Goal: Information Seeking & Learning: Learn about a topic

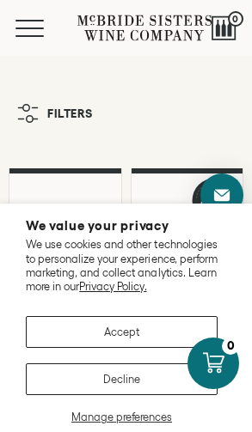
click at [56, 320] on button "Accept" at bounding box center [122, 332] width 192 height 32
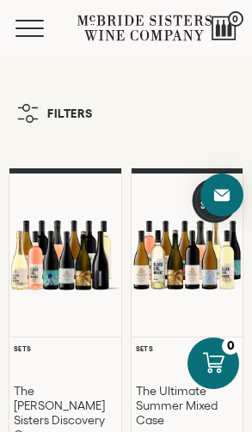
click at [26, 21] on span "Mobile Menu Trigger" at bounding box center [29, 21] width 28 height 2
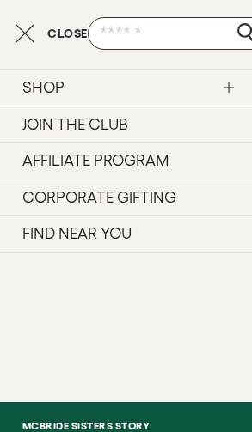
click at [36, 121] on link "JOIN THE CLUB" at bounding box center [126, 124] width 252 height 37
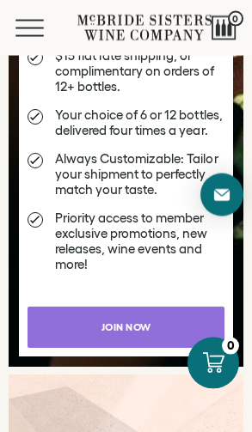
scroll to position [3076, 0]
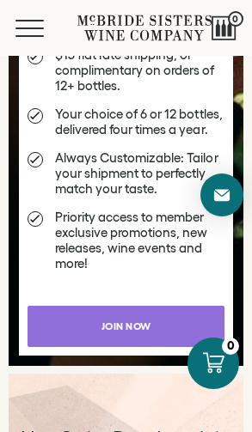
click at [90, 322] on span "Join now" at bounding box center [126, 325] width 91 height 33
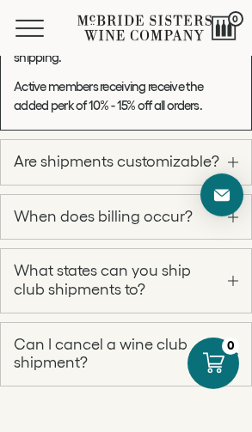
scroll to position [2595, 0]
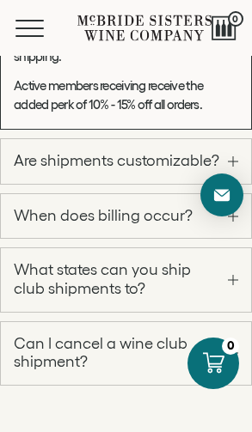
click at [55, 239] on link "When does billing occur?" at bounding box center [126, 216] width 250 height 45
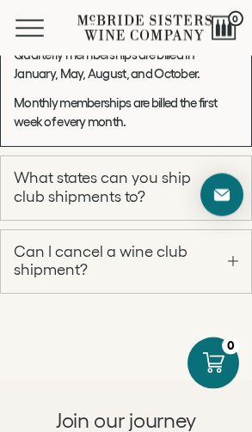
scroll to position [2307, 0]
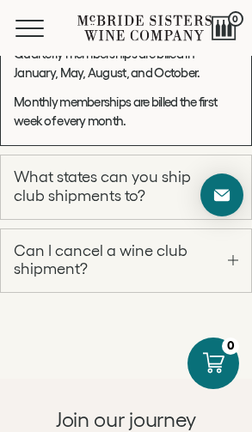
click at [228, 188] on span at bounding box center [233, 187] width 10 height 1
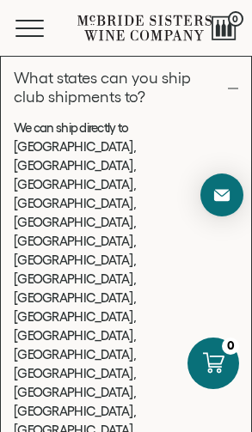
click at [227, 119] on link "What states can you ship club shipments to?" at bounding box center [126, 88] width 250 height 63
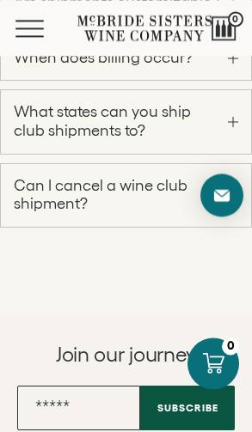
scroll to position [2274, 0]
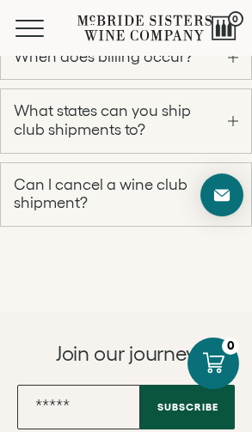
click at [228, 226] on link "Can I cancel a wine club shipment?" at bounding box center [126, 194] width 250 height 63
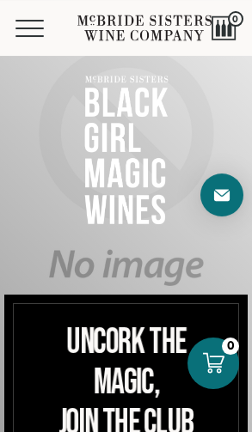
scroll to position [200, 0]
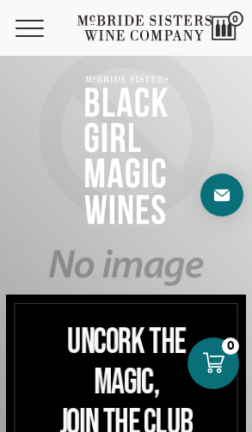
click at [21, 23] on button "Menu" at bounding box center [46, 28] width 62 height 17
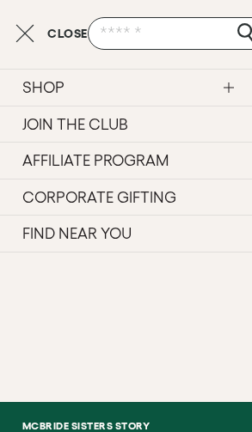
click at [63, 424] on link "McBride Sisters Story" at bounding box center [126, 426] width 252 height 20
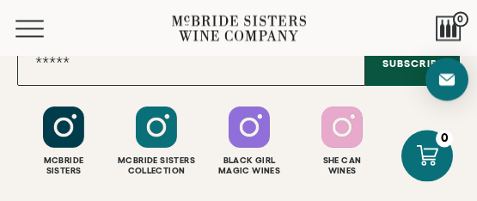
scroll to position [8744, 0]
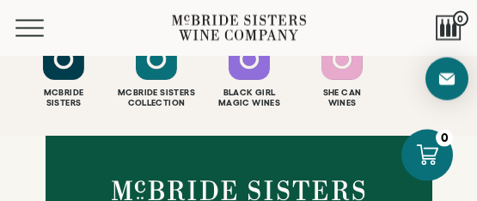
scroll to position [8813, 0]
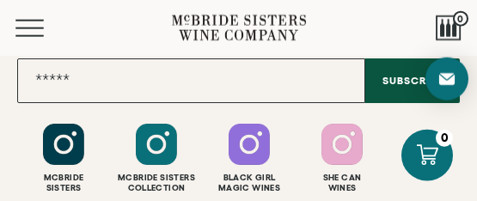
scroll to position [8726, 0]
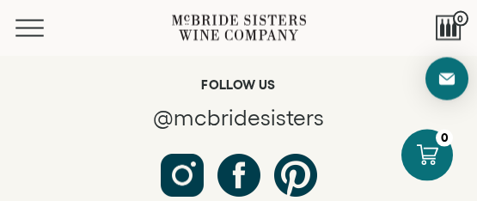
scroll to position [8281, 0]
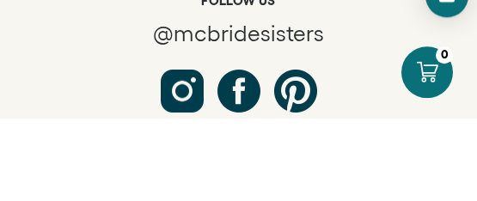
type input "**********"
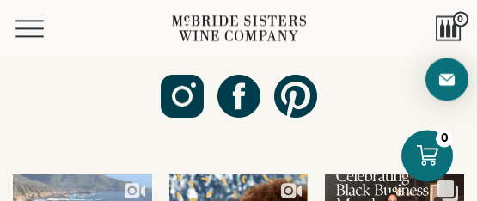
scroll to position [8359, 0]
click at [26, 33] on button "Menu" at bounding box center [46, 28] width 62 height 17
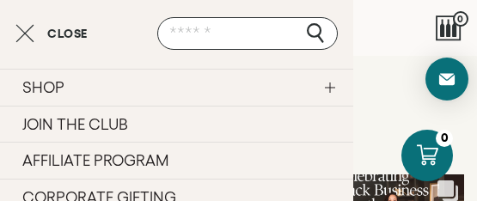
click at [180, 33] on input "text" at bounding box center [247, 33] width 180 height 33
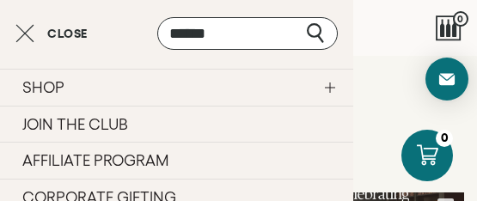
click at [251, 28] on input "******" at bounding box center [247, 33] width 180 height 33
click at [162, 37] on input "******" at bounding box center [247, 33] width 180 height 33
type input "**********"
click input "submit" at bounding box center [0, 0] width 0 height 0
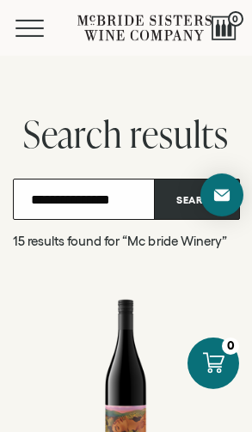
click at [225, 23] on div at bounding box center [223, 28] width 25 height 26
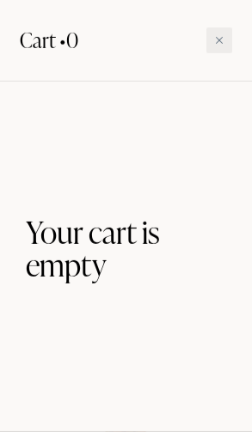
click at [228, 30] on div at bounding box center [219, 40] width 26 height 26
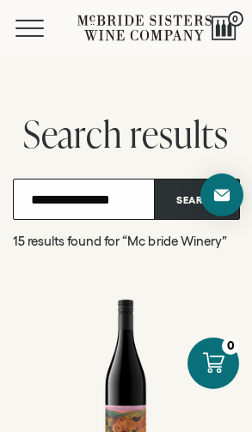
scroll to position [1, 0]
